Goal: Obtain resource: Obtain resource

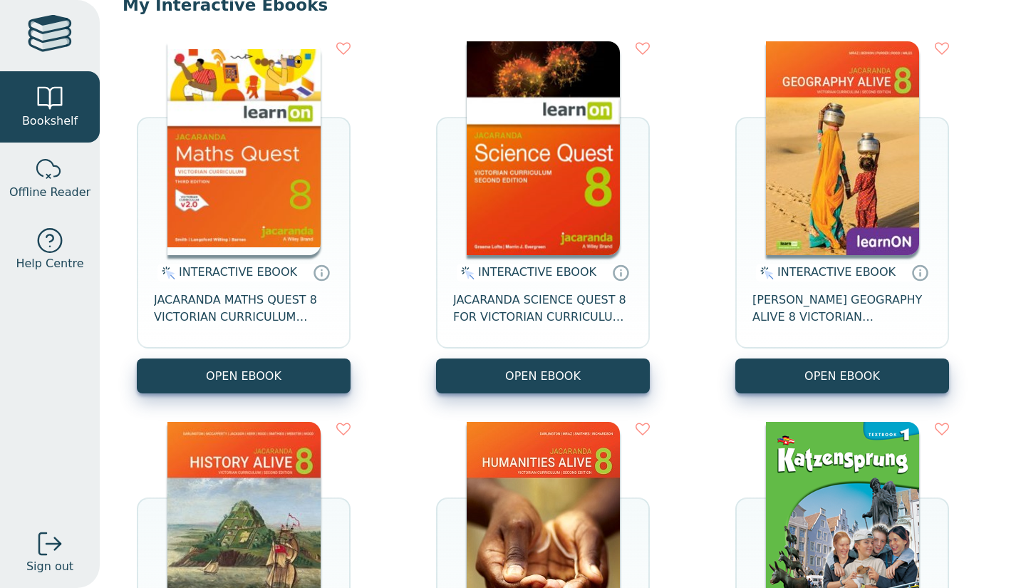
scroll to position [155, 0]
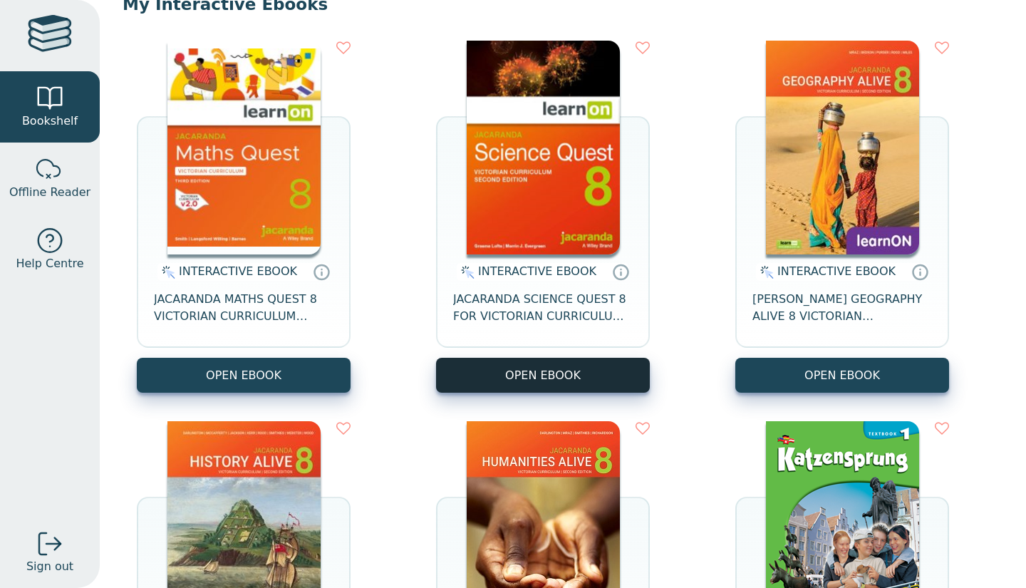
click at [577, 358] on button "OPEN EBOOK" at bounding box center [543, 375] width 214 height 35
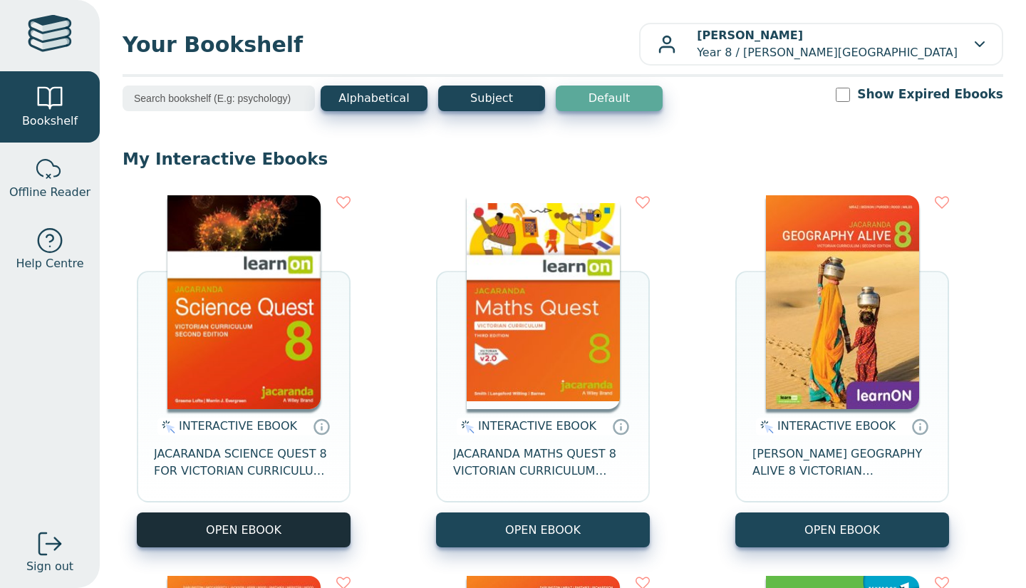
click at [242, 530] on button "OPEN EBOOK" at bounding box center [244, 529] width 214 height 35
